Goal: Answer question/provide support

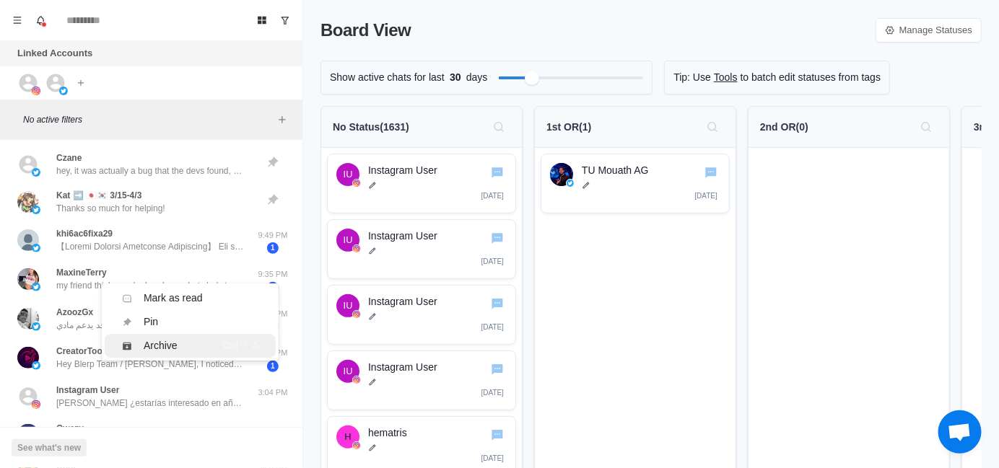
click at [152, 348] on div "Archive" at bounding box center [161, 345] width 34 height 15
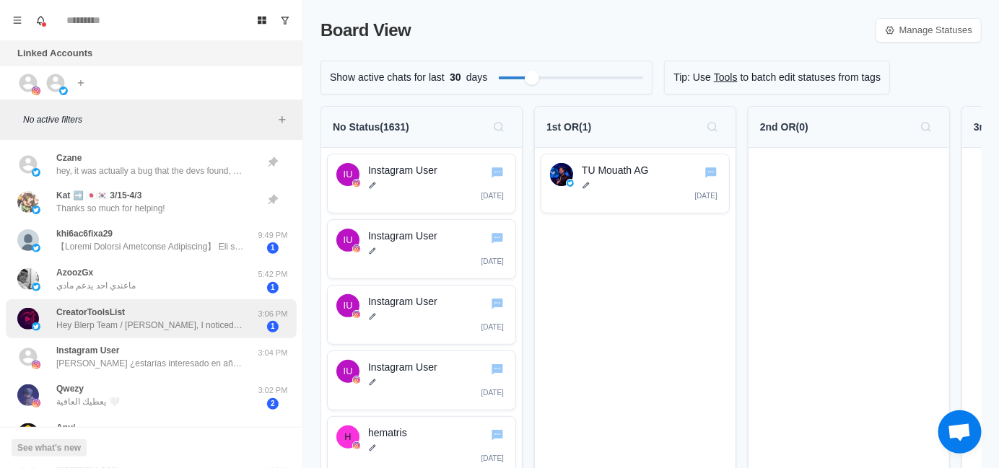
click at [167, 319] on p "Hey Blerp Team / [PERSON_NAME], I noticed the Blerp listing on [URL][DOMAIN_NAM…" at bounding box center [150, 325] width 188 height 13
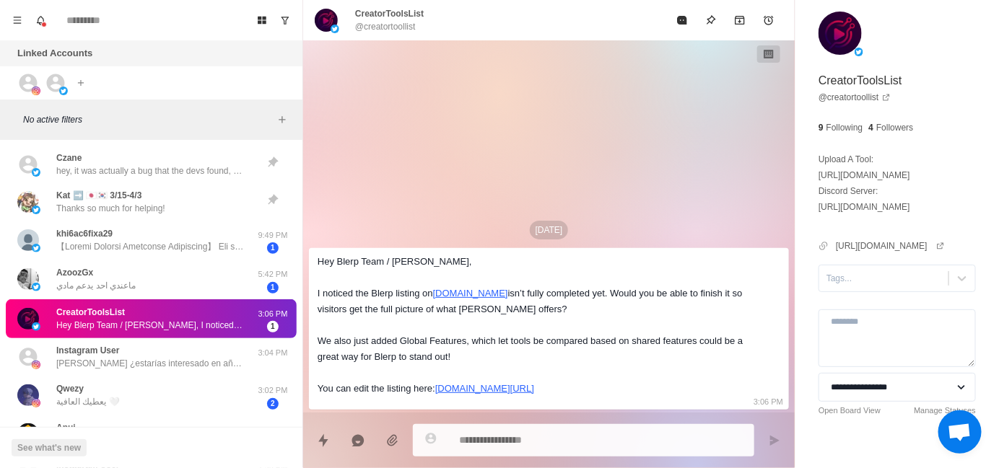
click at [393, 313] on div "Hey Blerp Team / [PERSON_NAME], I noticed the Blerp listing on [DOMAIN_NAME] is…" at bounding box center [537, 325] width 439 height 143
click at [389, 324] on div "Hey Blerp Team / [PERSON_NAME], I noticed the Blerp listing on [DOMAIN_NAME] is…" at bounding box center [537, 325] width 439 height 143
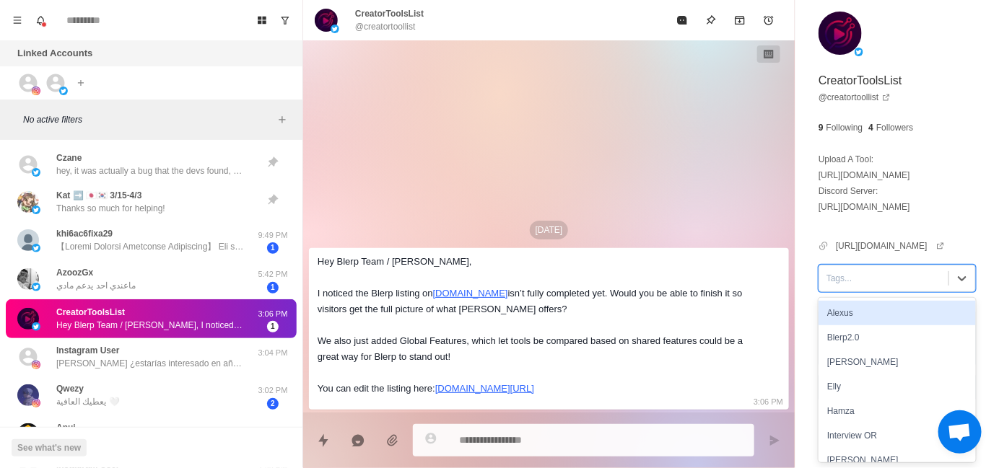
click at [841, 271] on div at bounding box center [883, 279] width 115 height 16
type textarea "*"
type input "**"
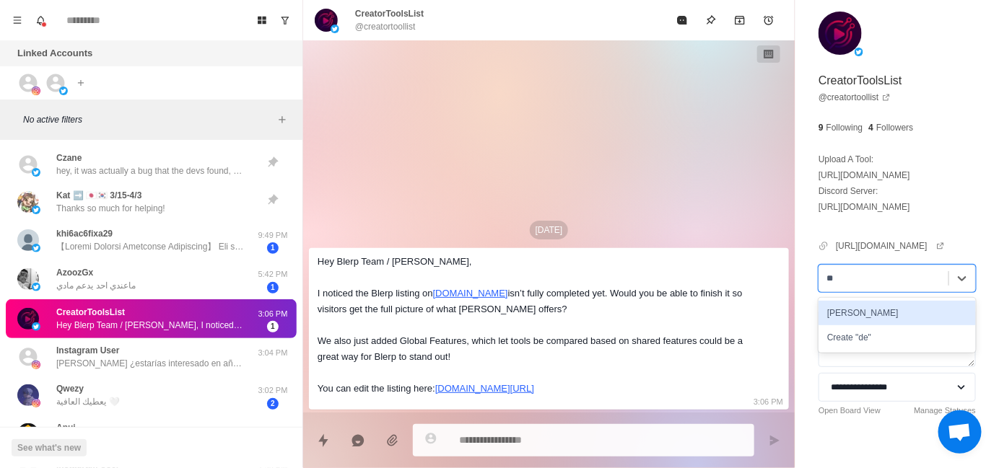
click at [851, 312] on div "[PERSON_NAME]" at bounding box center [896, 313] width 157 height 25
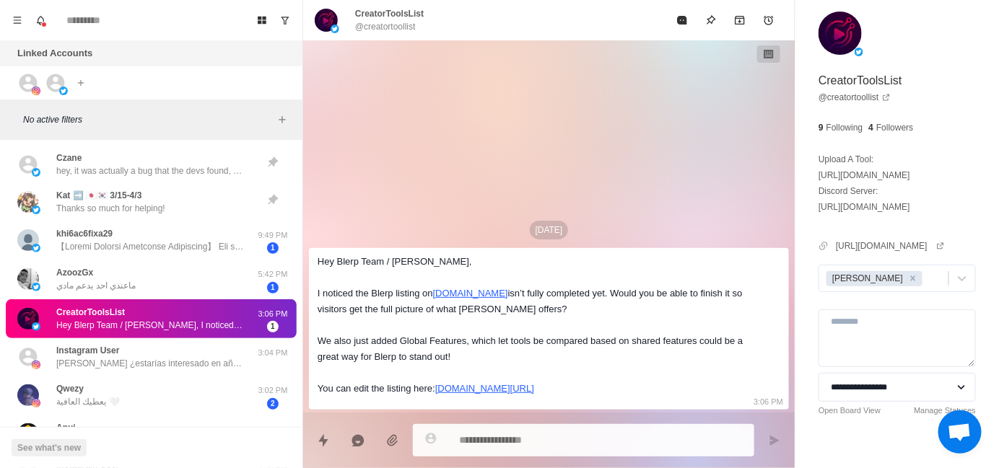
click at [479, 336] on div "Hey Blerp Team / [PERSON_NAME], I noticed the Blerp listing on [DOMAIN_NAME] is…" at bounding box center [537, 325] width 439 height 143
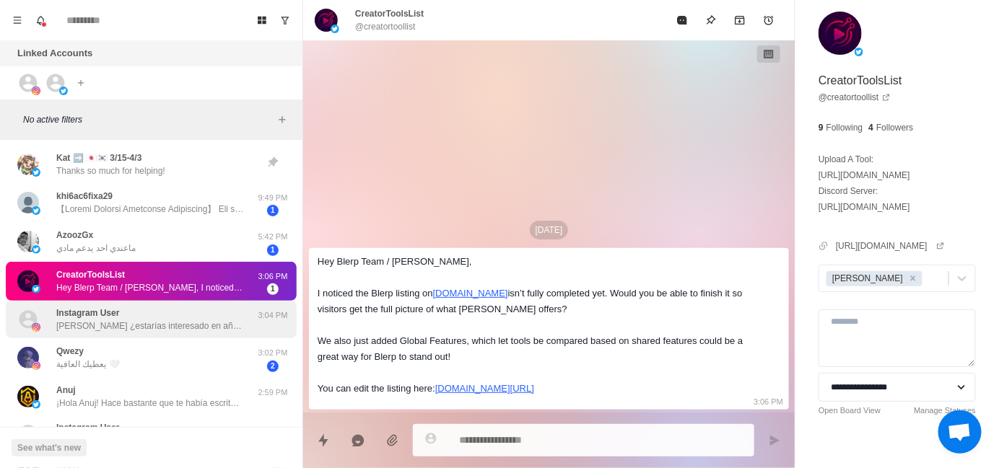
scroll to position [72, 0]
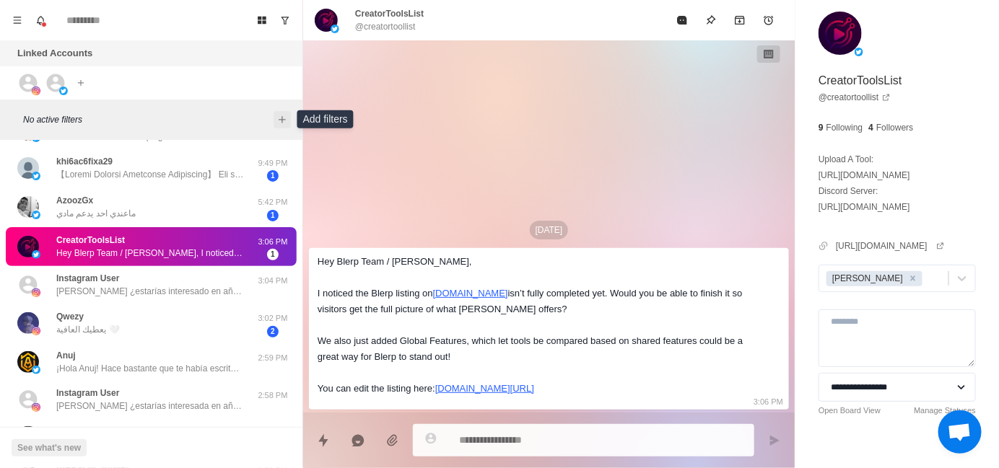
click at [281, 121] on icon "Add filters" at bounding box center [282, 120] width 12 height 12
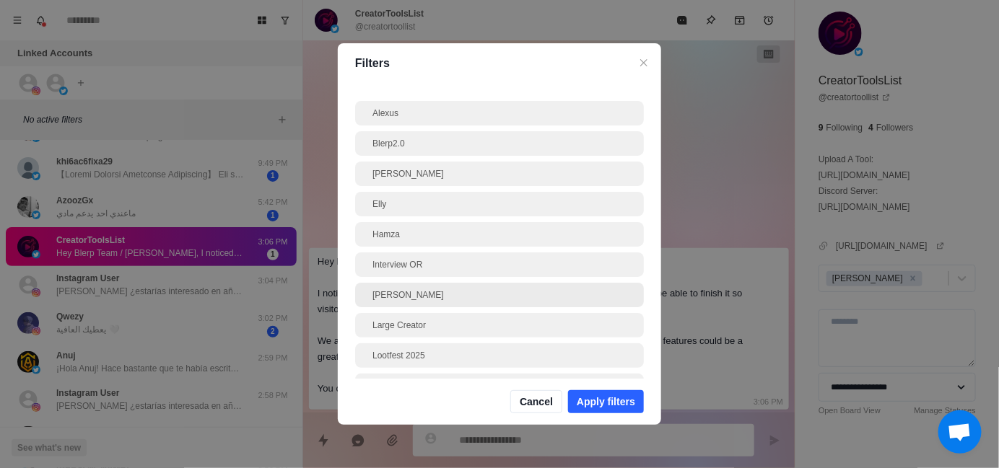
click at [465, 300] on div "[PERSON_NAME]" at bounding box center [499, 295] width 254 height 13
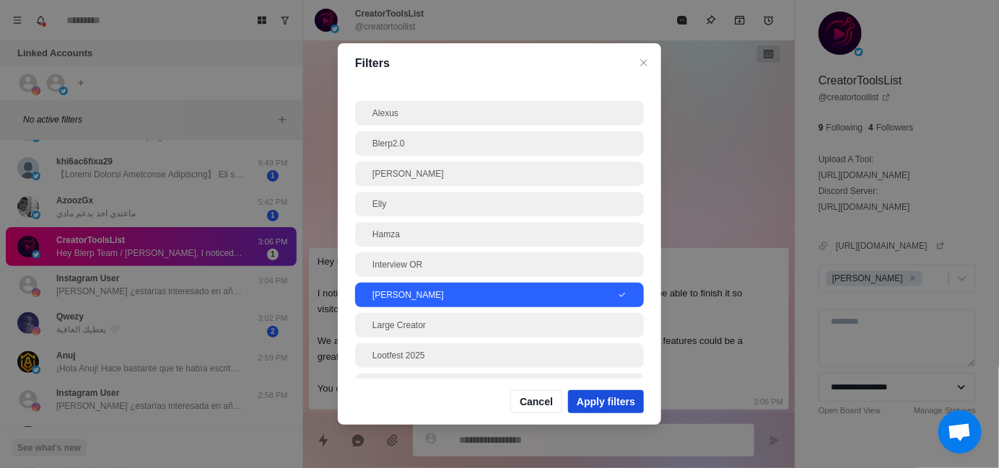
click at [632, 400] on button "Apply filters" at bounding box center [606, 401] width 76 height 23
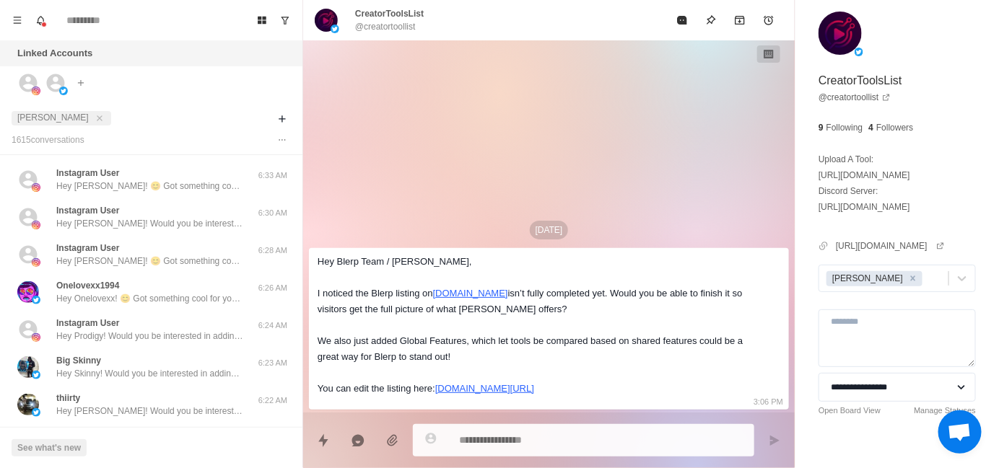
click at [585, 134] on div "[DATE] Hey Blerp Team / [PERSON_NAME], I noticed the Blerp listing on [DOMAIN_N…" at bounding box center [548, 226] width 491 height 372
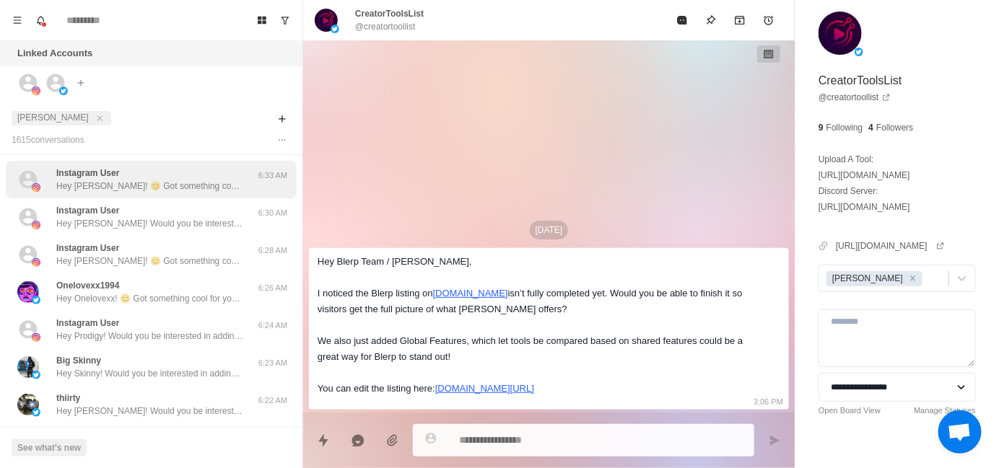
click at [145, 188] on p "Hey [PERSON_NAME]! 😊 Got something cool for your stream that could seriously le…" at bounding box center [150, 186] width 188 height 13
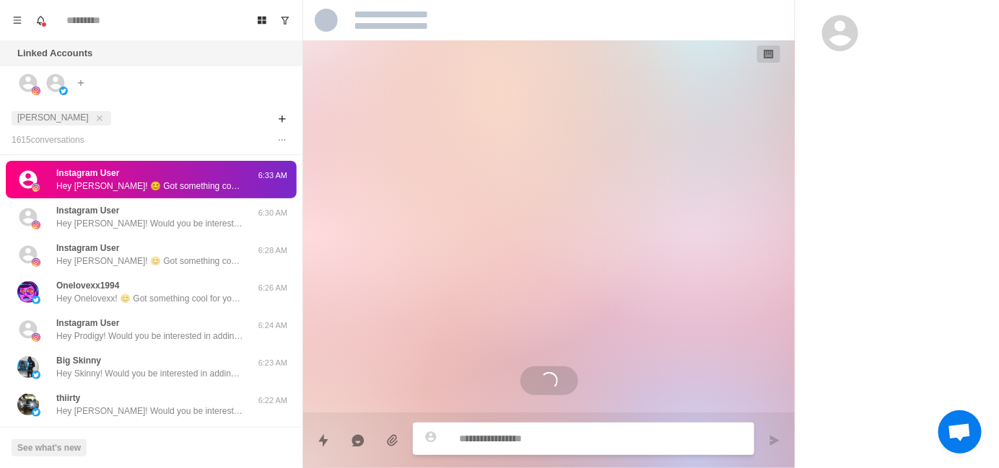
click at [528, 131] on div "Loading..." at bounding box center [548, 226] width 491 height 372
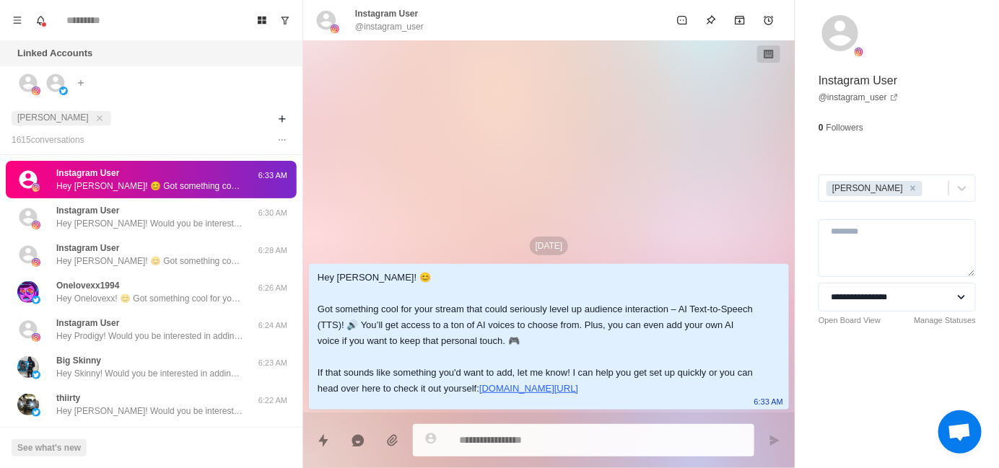
type textarea "*"
